Goal: Information Seeking & Learning: Learn about a topic

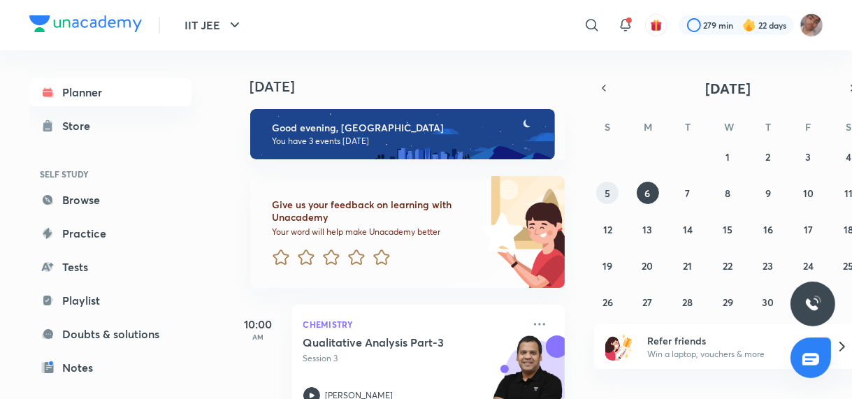
click at [615, 195] on button "5" at bounding box center [608, 193] width 22 height 22
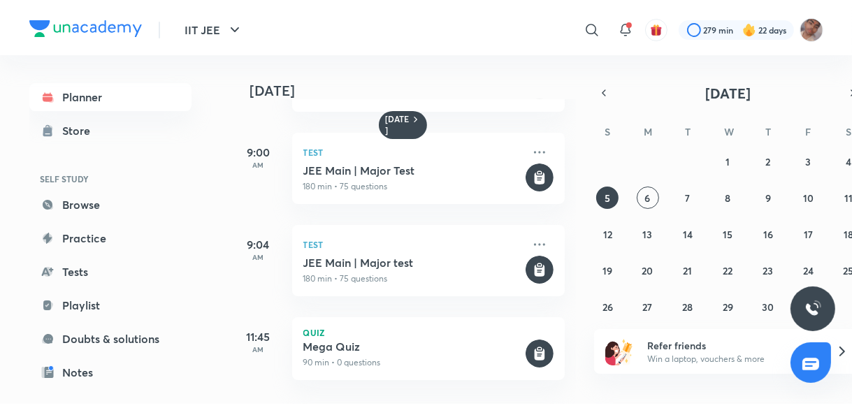
scroll to position [169, 0]
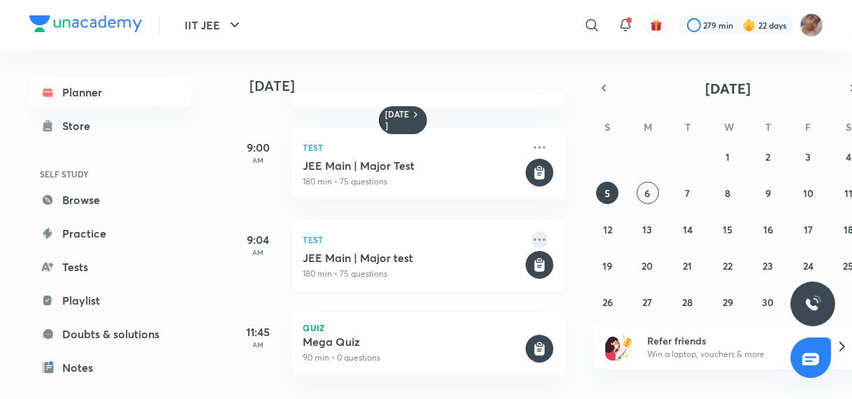
click at [531, 238] on icon at bounding box center [539, 239] width 17 height 17
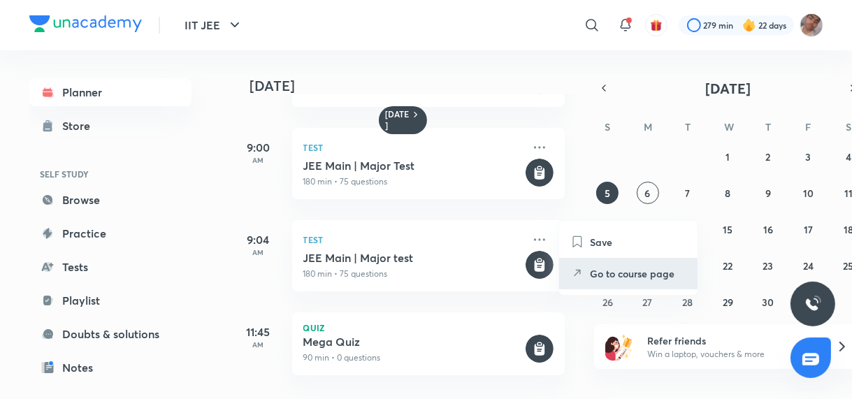
click at [621, 273] on p "Go to course page" at bounding box center [638, 273] width 97 height 15
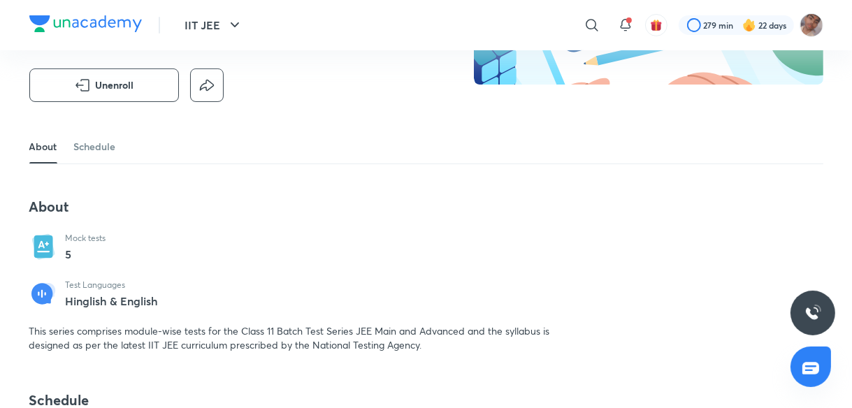
scroll to position [192, 0]
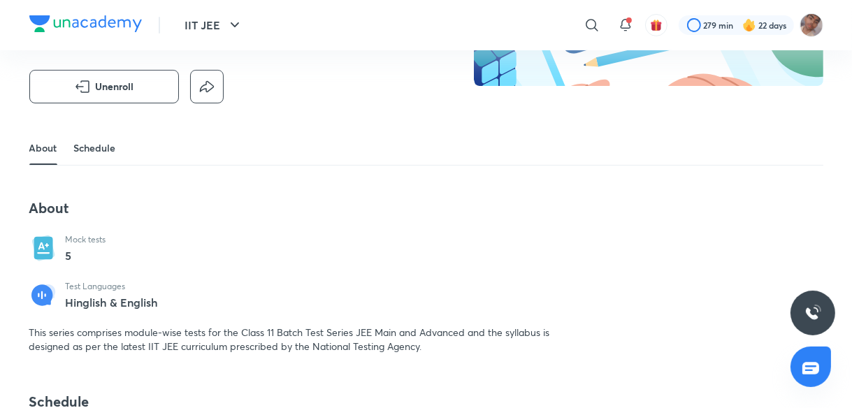
click at [94, 150] on link "Schedule" at bounding box center [95, 148] width 42 height 34
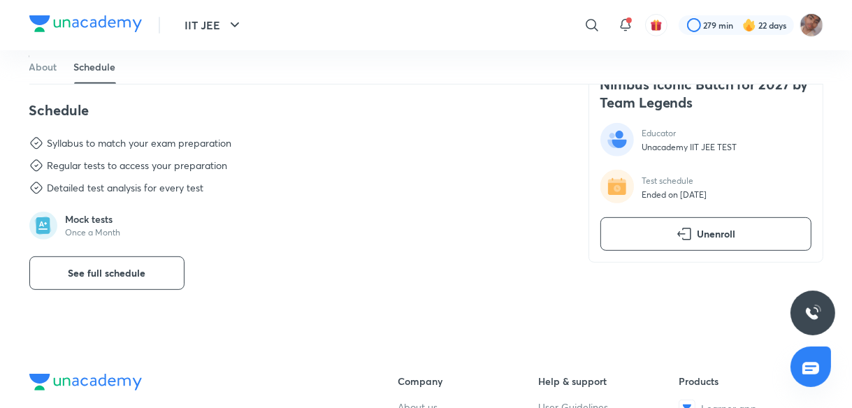
scroll to position [488, 0]
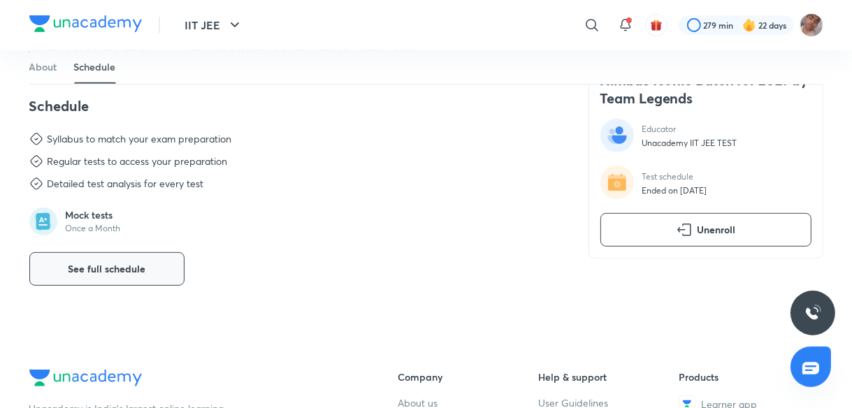
click at [131, 269] on span "See full schedule" at bounding box center [107, 269] width 78 height 14
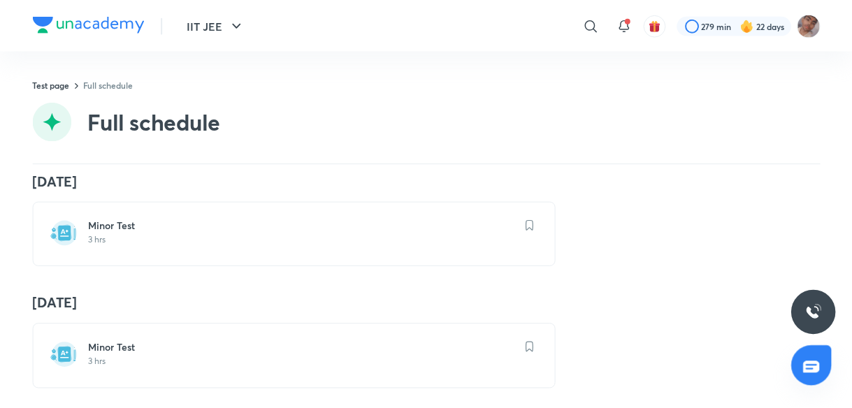
scroll to position [399, 0]
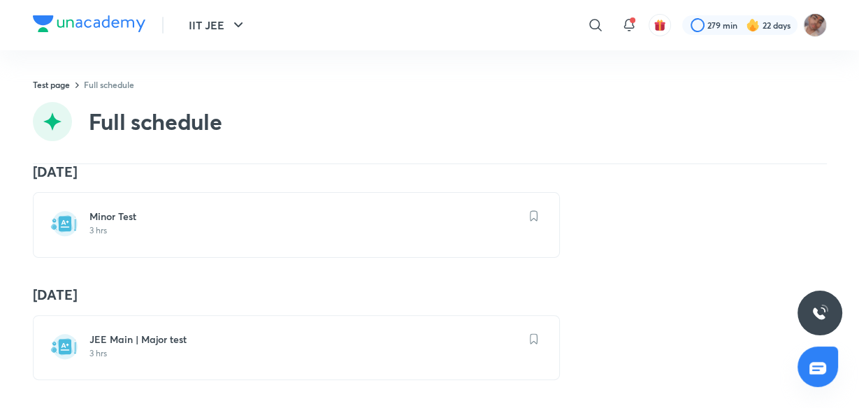
click at [257, 334] on h6 "JEE Main | Major test" at bounding box center [305, 340] width 431 height 14
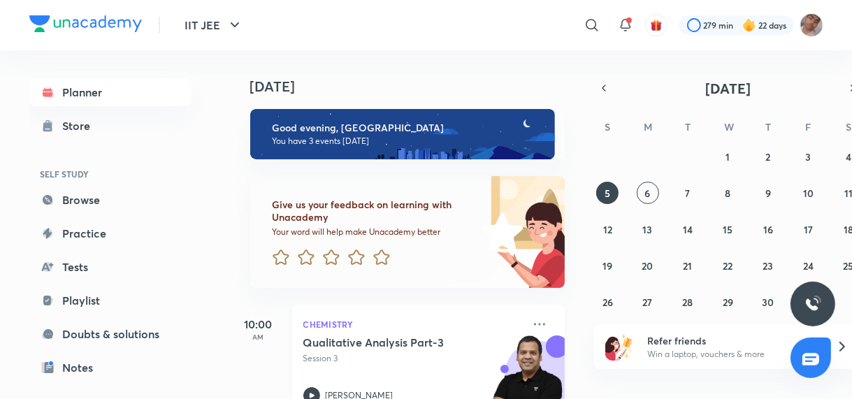
scroll to position [290, 0]
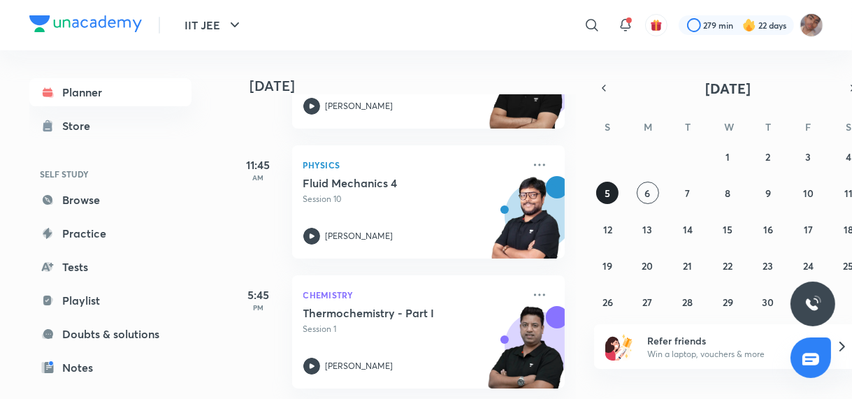
click at [603, 197] on button "5" at bounding box center [608, 193] width 22 height 22
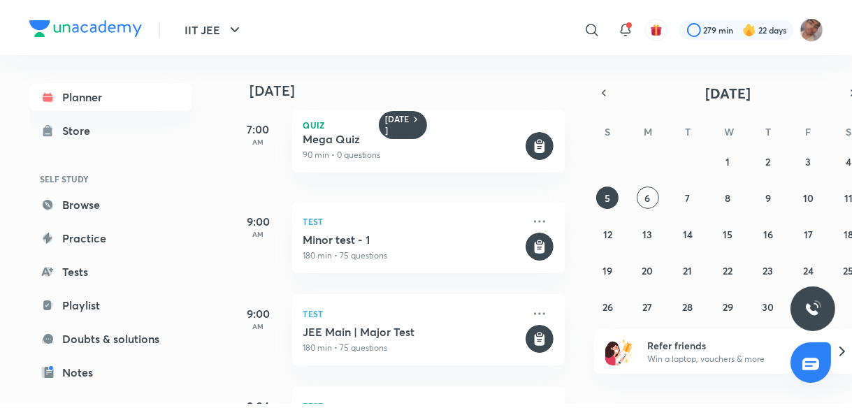
scroll to position [0, 0]
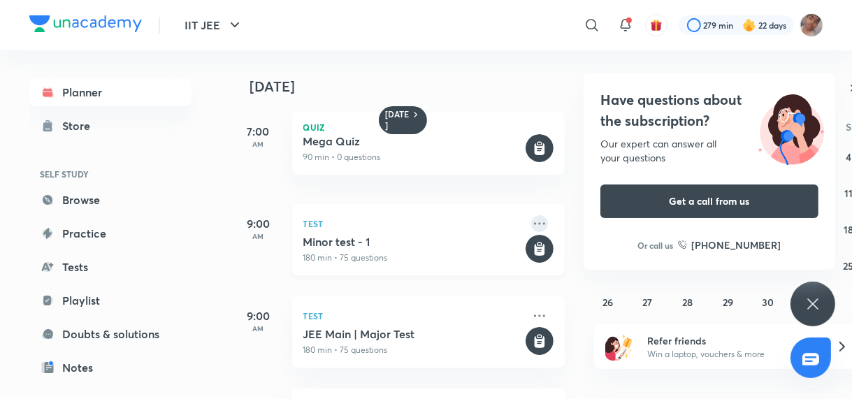
click at [531, 217] on icon at bounding box center [539, 223] width 17 height 17
click at [570, 224] on li "See special class" at bounding box center [628, 225] width 138 height 31
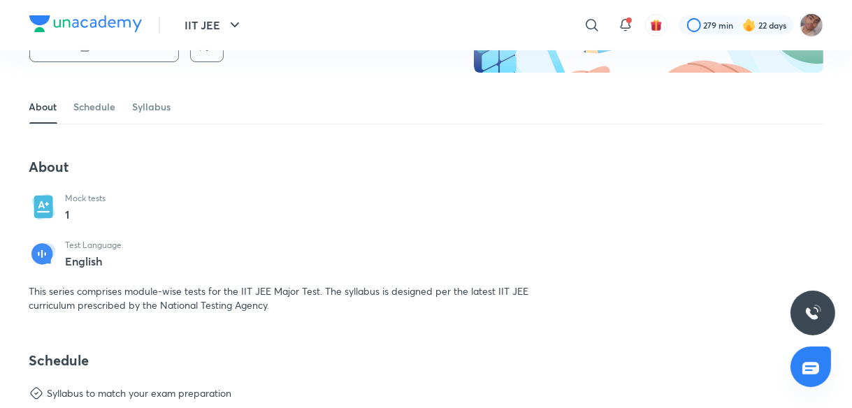
scroll to position [217, 0]
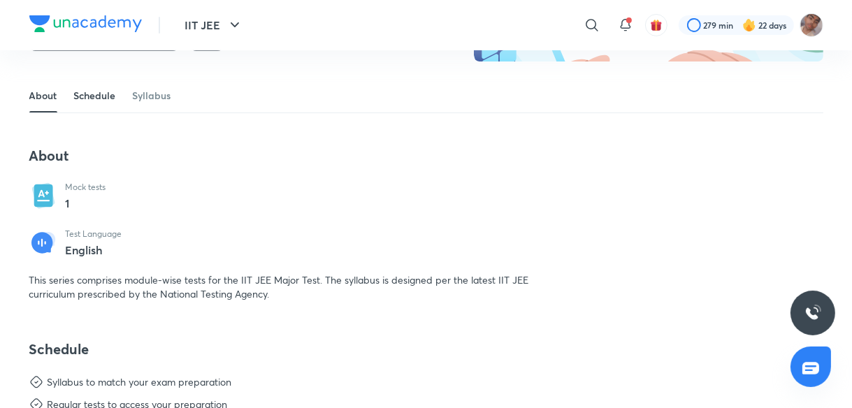
click at [84, 96] on link "Schedule" at bounding box center [95, 96] width 42 height 34
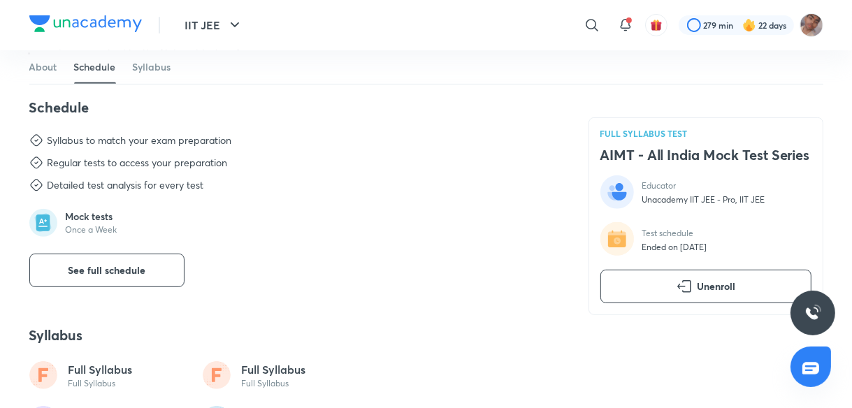
scroll to position [459, 0]
click at [120, 261] on button "See full schedule" at bounding box center [106, 270] width 155 height 34
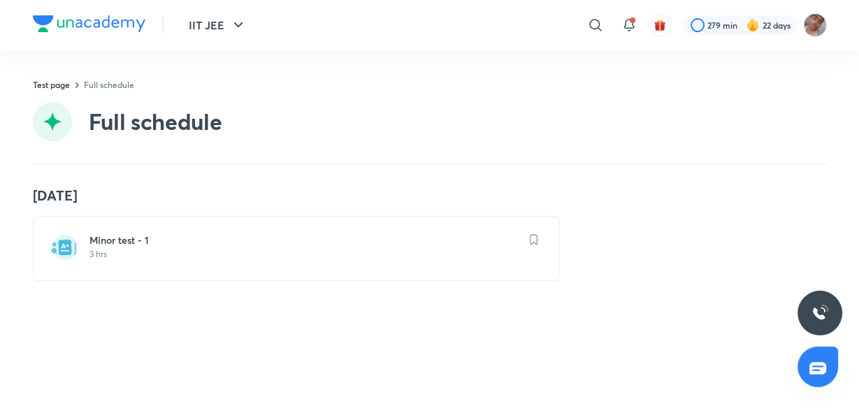
click at [265, 241] on h6 "Minor test - 1" at bounding box center [305, 241] width 431 height 14
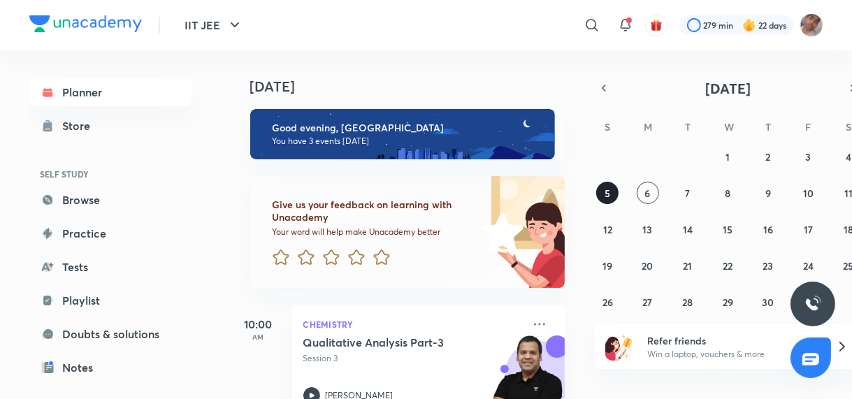
click at [610, 189] on abbr "5" at bounding box center [608, 193] width 6 height 13
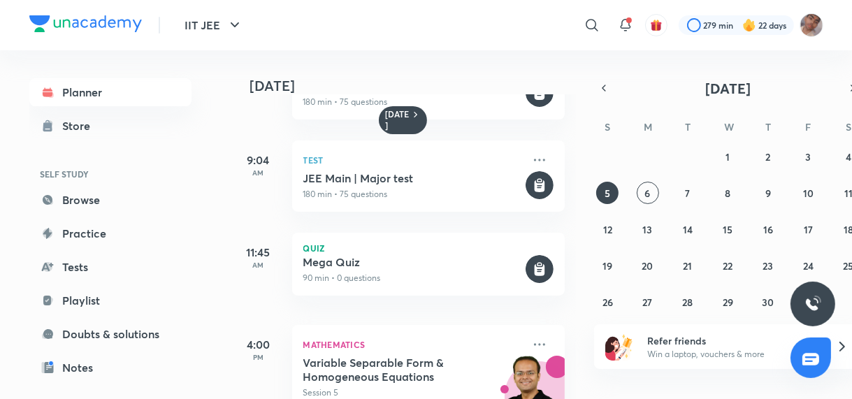
scroll to position [298, 0]
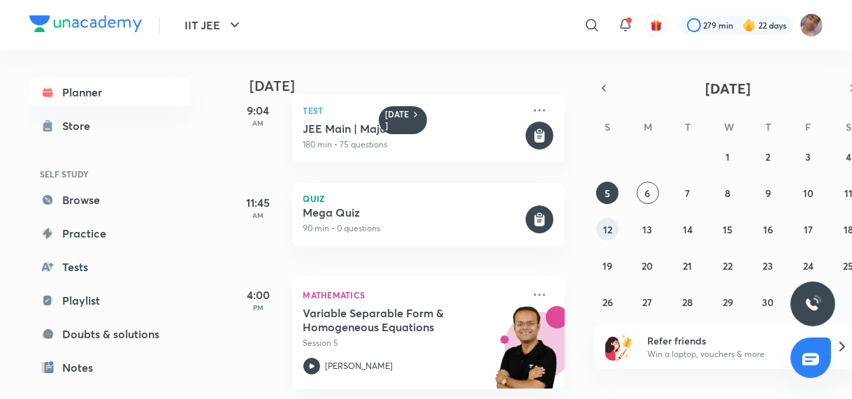
click at [604, 235] on abbr "12" at bounding box center [608, 229] width 9 height 13
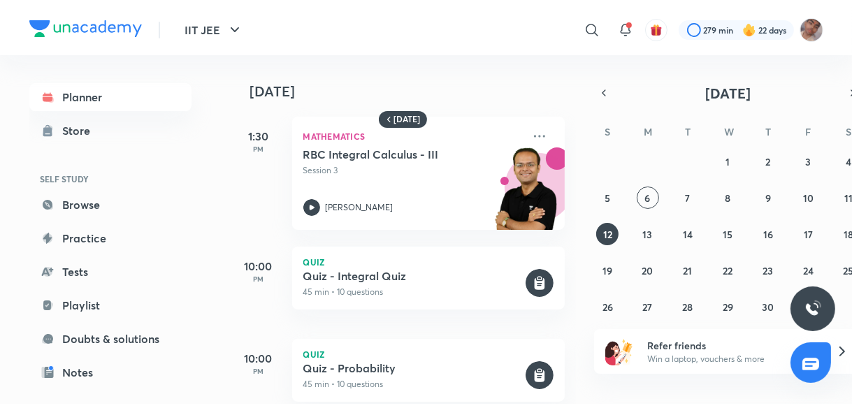
scroll to position [21, 0]
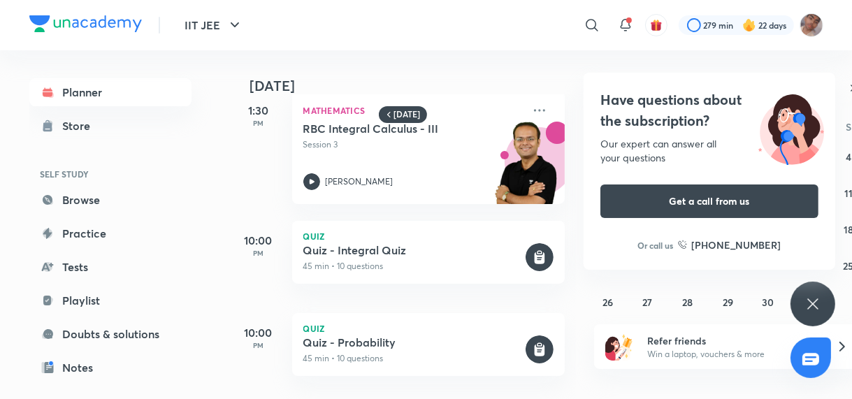
click at [815, 297] on icon at bounding box center [813, 304] width 17 height 17
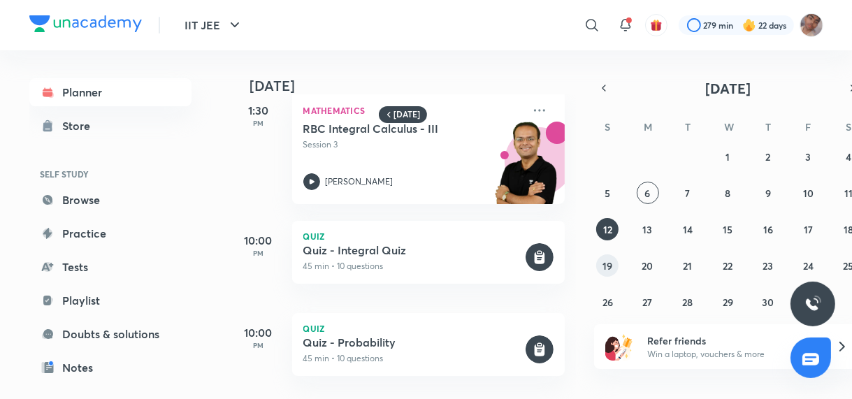
click at [608, 262] on abbr "19" at bounding box center [608, 265] width 10 height 13
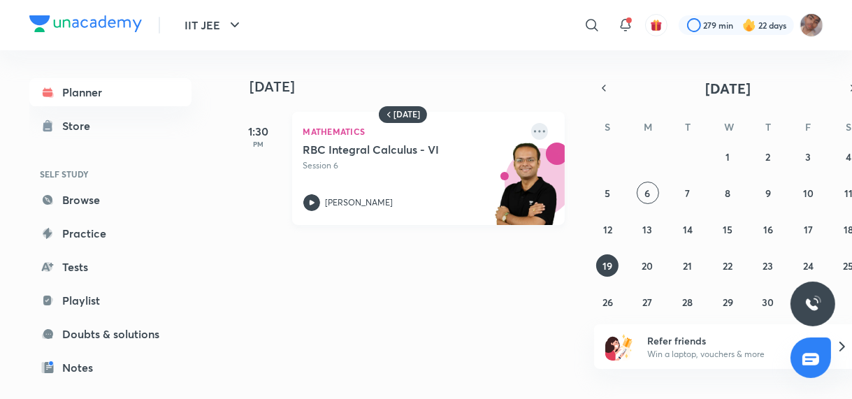
click at [536, 129] on icon at bounding box center [539, 131] width 17 height 17
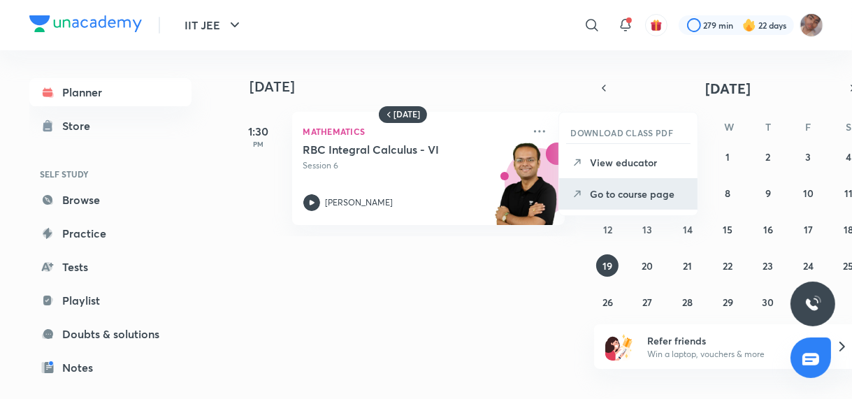
click at [635, 194] on p "Go to course page" at bounding box center [638, 194] width 97 height 15
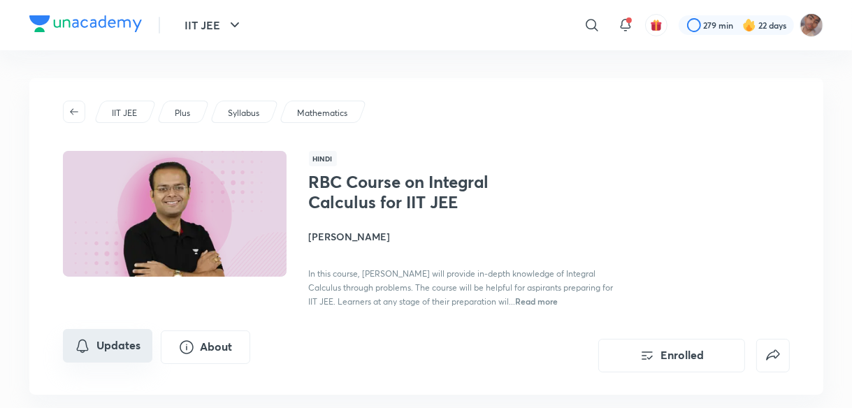
click at [113, 353] on button "Updates" at bounding box center [108, 346] width 90 height 34
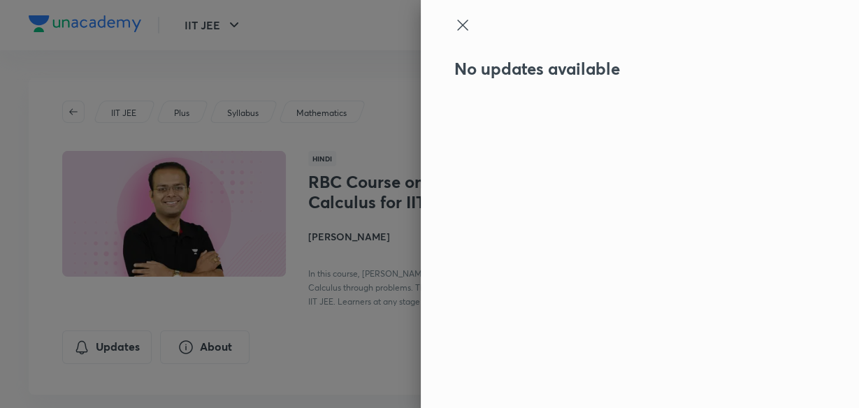
click at [322, 267] on div at bounding box center [429, 204] width 859 height 408
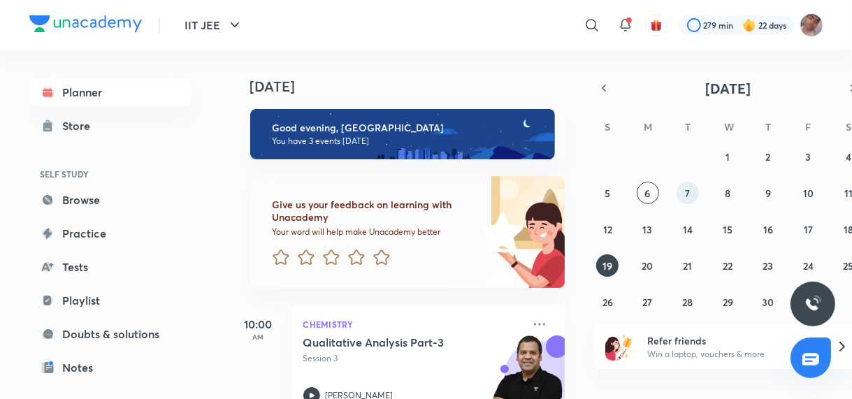
click at [680, 195] on button "7" at bounding box center [688, 193] width 22 height 22
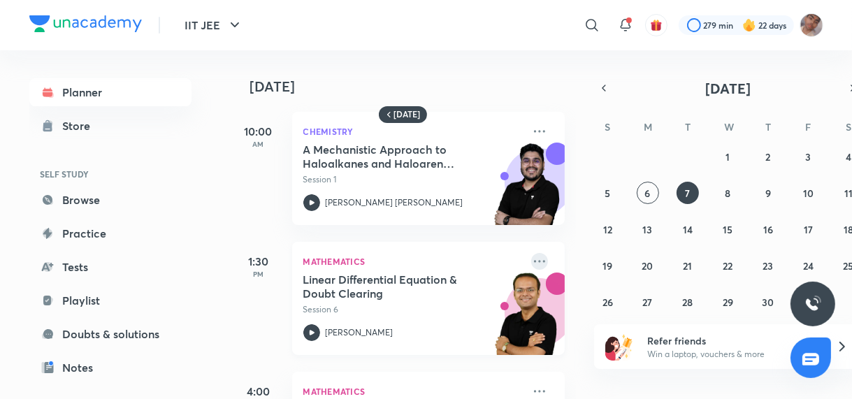
click at [531, 264] on icon at bounding box center [539, 261] width 17 height 17
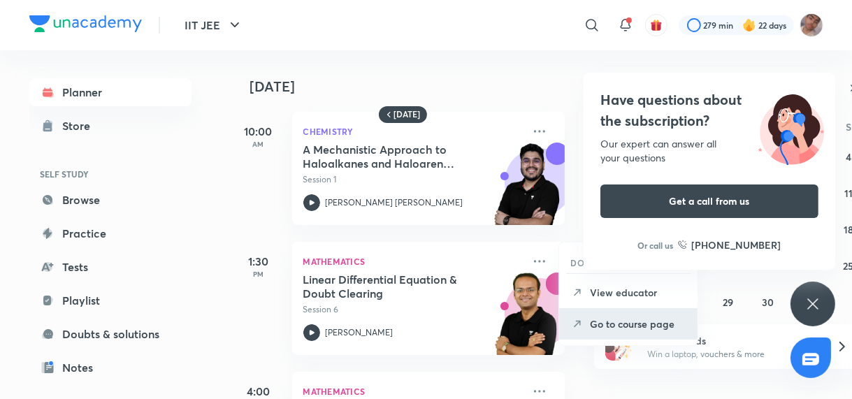
click at [630, 319] on p "Go to course page" at bounding box center [638, 324] width 97 height 15
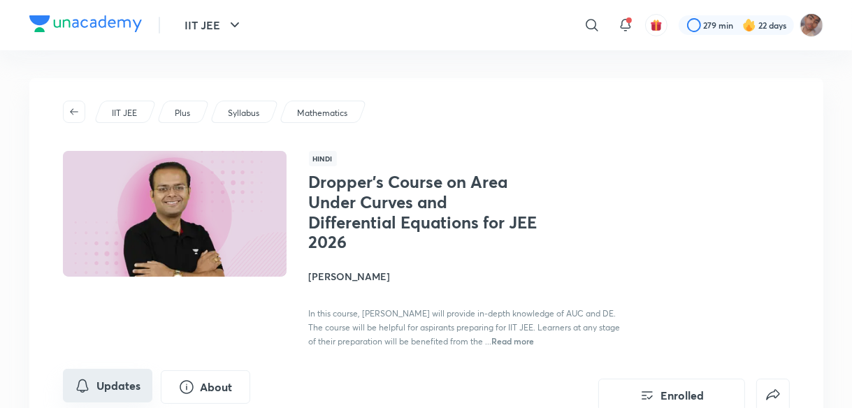
click at [106, 377] on button "Updates" at bounding box center [108, 386] width 90 height 34
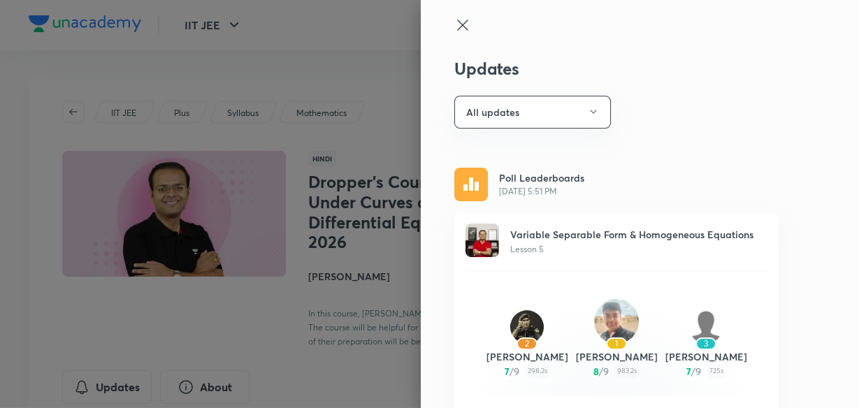
click at [350, 149] on div at bounding box center [429, 204] width 859 height 408
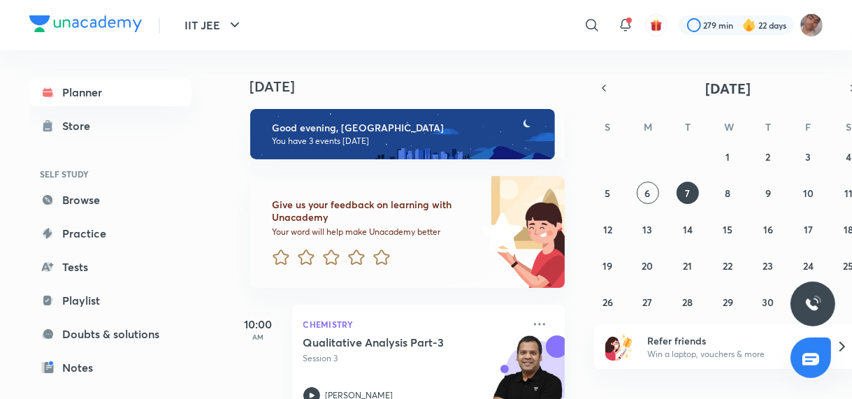
click at [552, 216] on img at bounding box center [499, 232] width 131 height 112
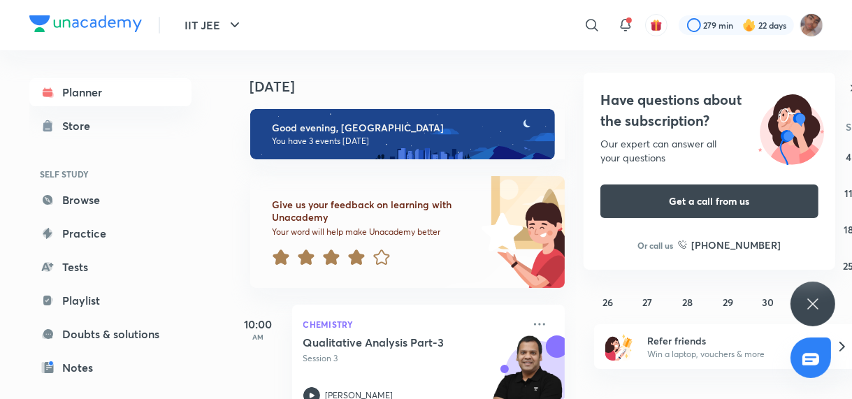
click at [360, 255] on icon at bounding box center [356, 257] width 16 height 15
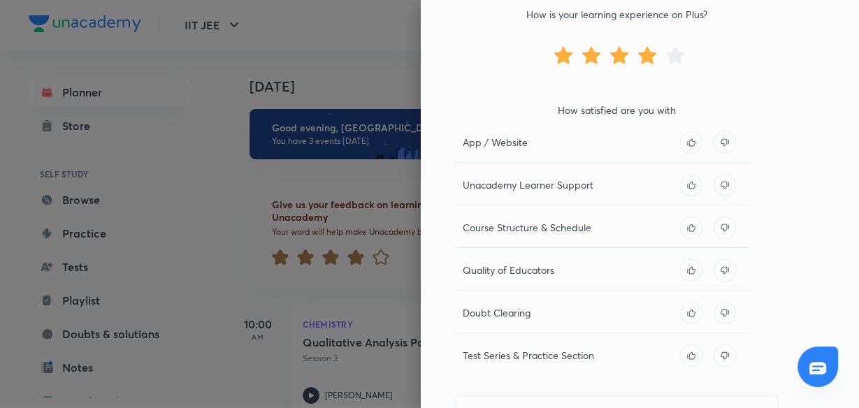
scroll to position [117, 0]
click at [687, 271] on icon at bounding box center [691, 270] width 8 height 8
click at [687, 354] on icon at bounding box center [691, 356] width 8 height 8
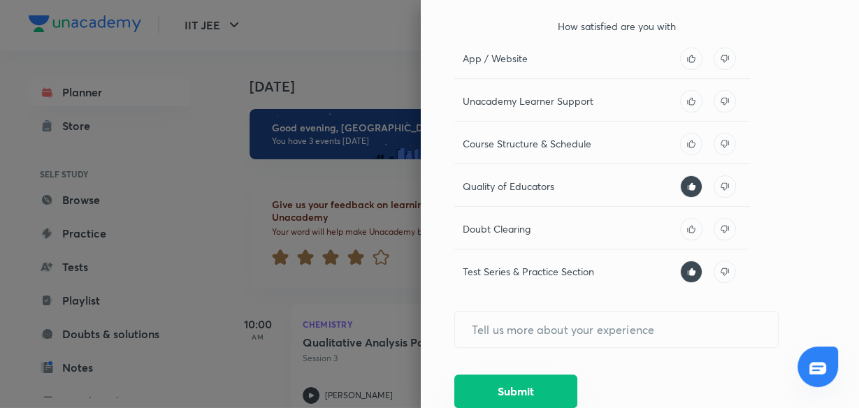
click at [517, 392] on button "Submit" at bounding box center [516, 392] width 123 height 34
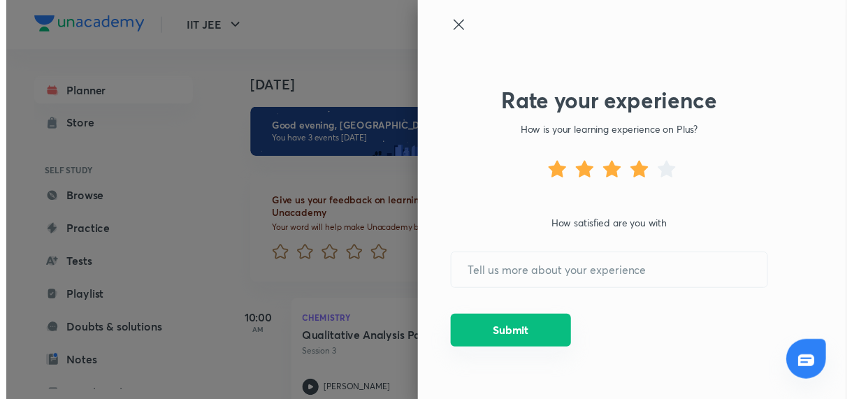
scroll to position [0, 0]
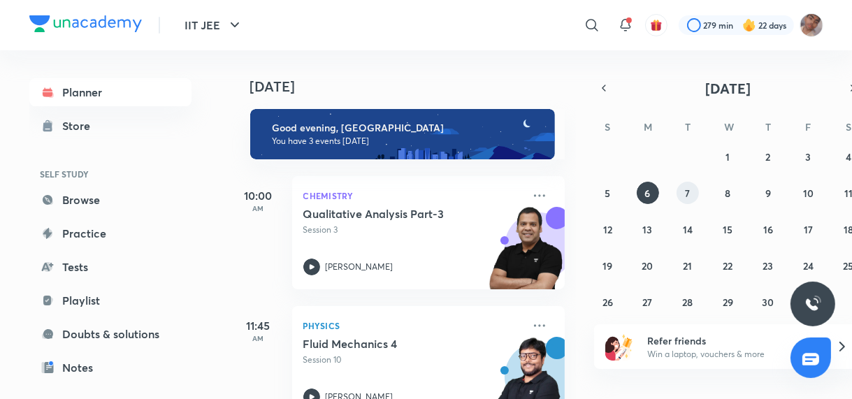
click at [693, 192] on button "7" at bounding box center [688, 193] width 22 height 22
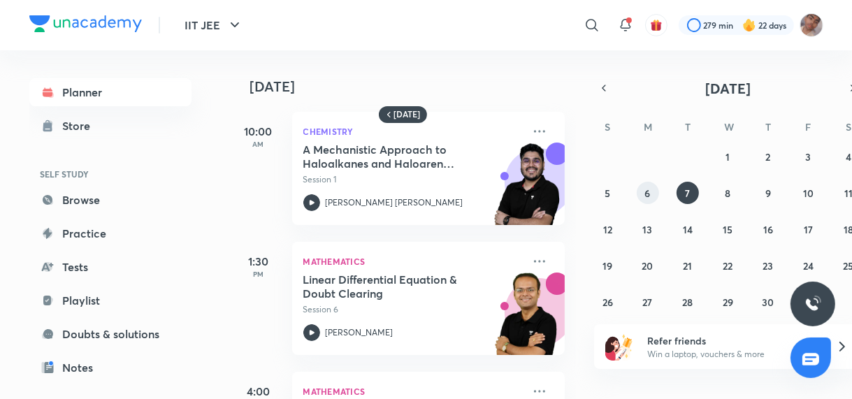
click at [649, 183] on button "6" at bounding box center [648, 193] width 22 height 22
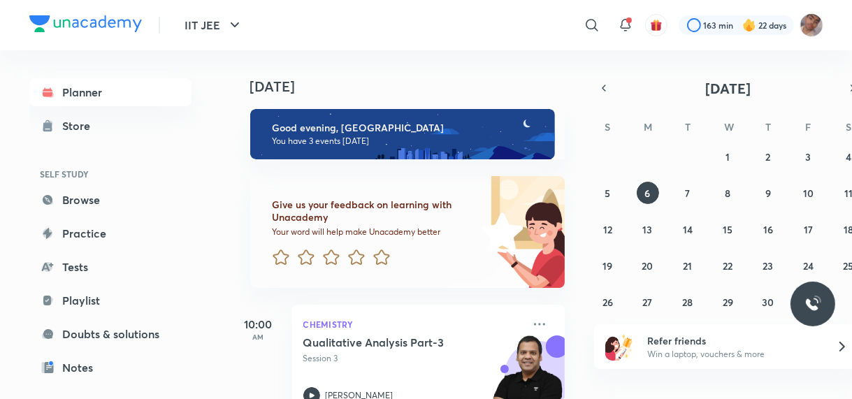
scroll to position [214, 0]
